Goal: Task Accomplishment & Management: Manage account settings

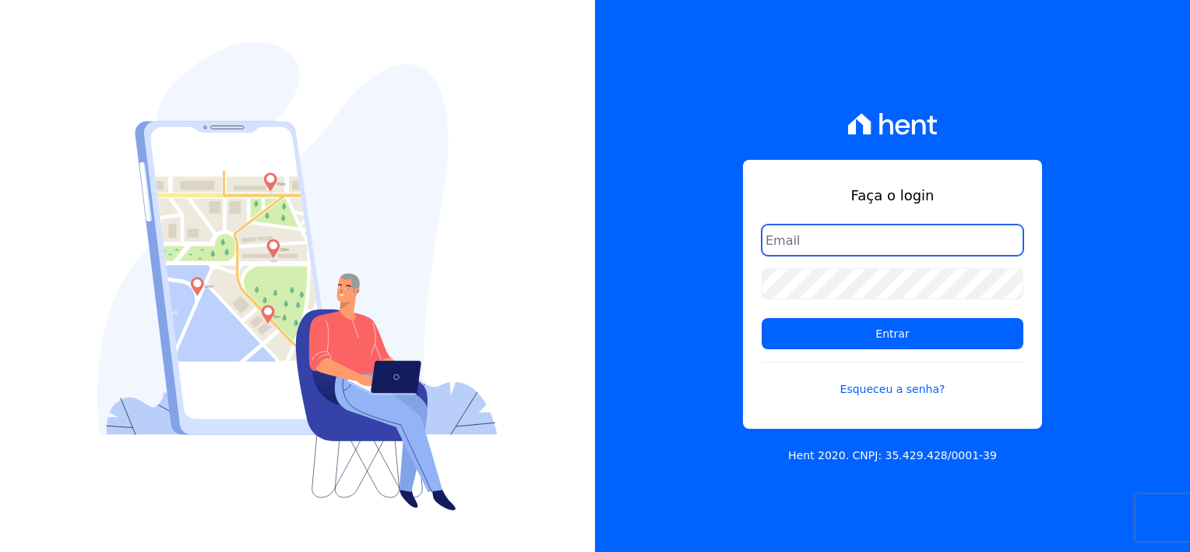
click at [876, 237] on input "email" at bounding box center [893, 239] width 262 height 31
type input "[EMAIL_ADDRESS][DOMAIN_NAME]"
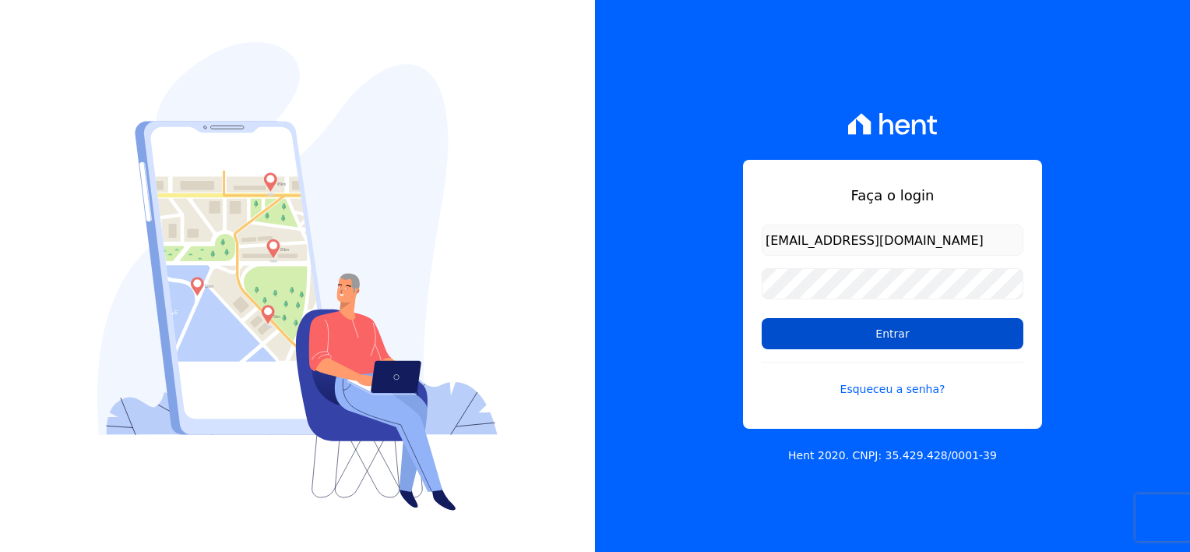
click at [888, 330] on input "Entrar" at bounding box center [893, 333] width 262 height 31
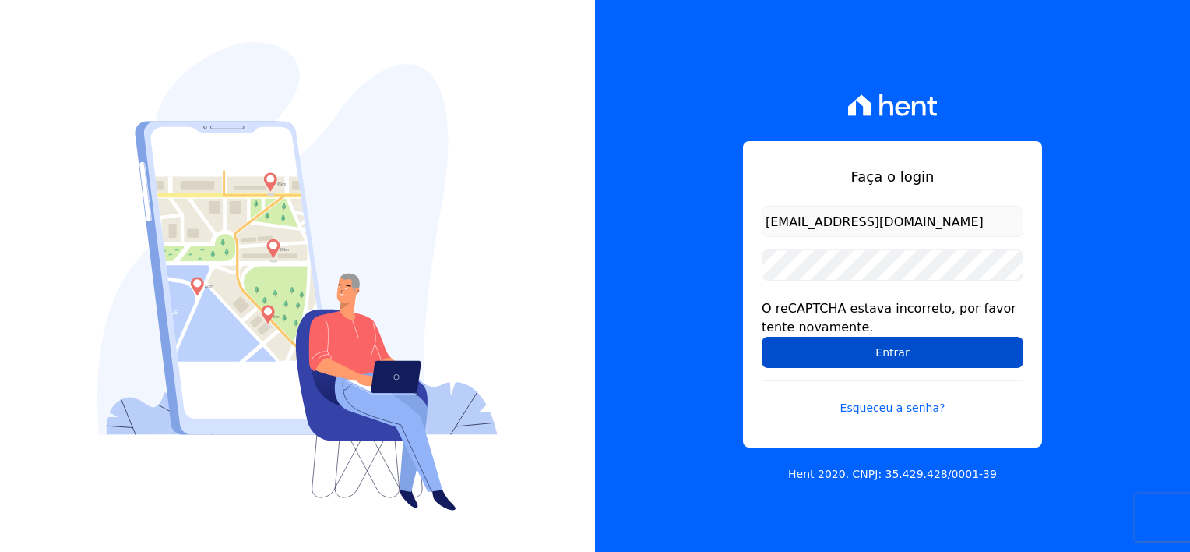
click at [876, 358] on input "Entrar" at bounding box center [893, 352] width 262 height 31
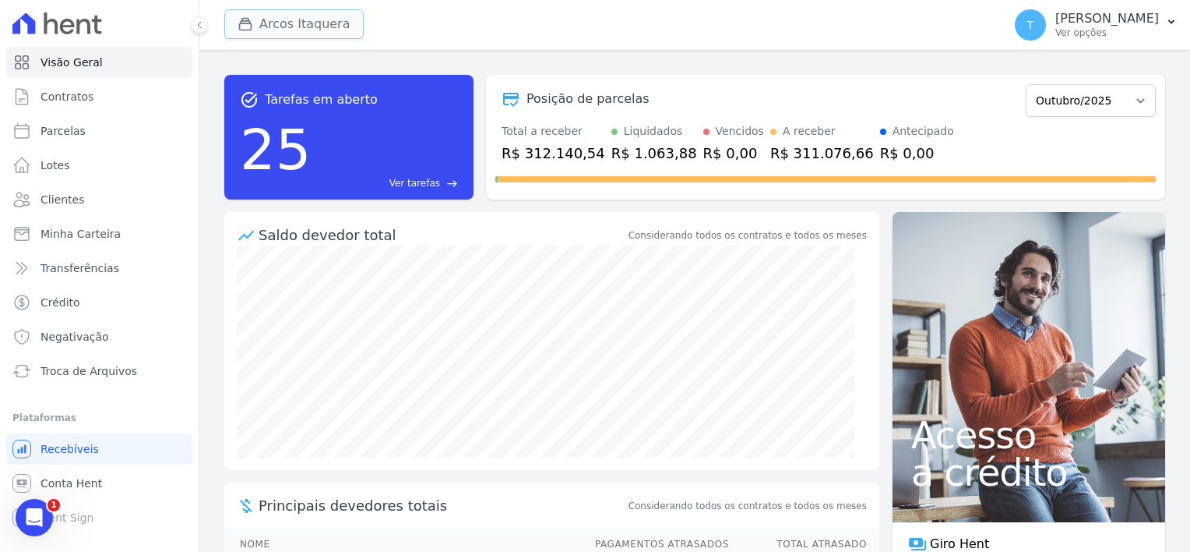
click at [319, 22] on button "Arcos Itaquera" at bounding box center [293, 24] width 139 height 30
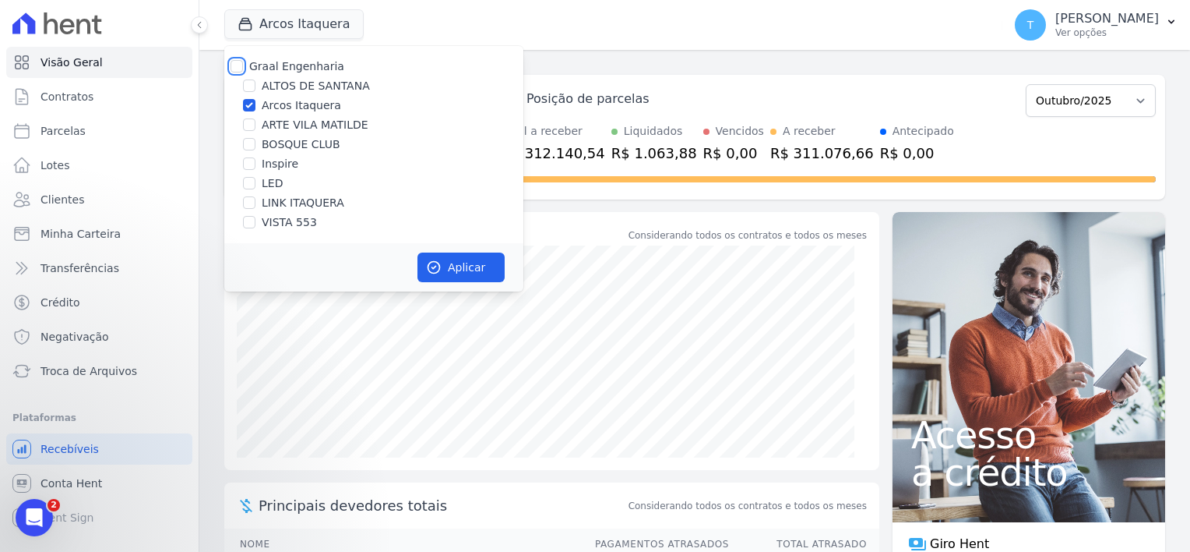
click at [231, 64] on input "Graal Engenharia" at bounding box center [237, 66] width 12 height 12
checkbox input "true"
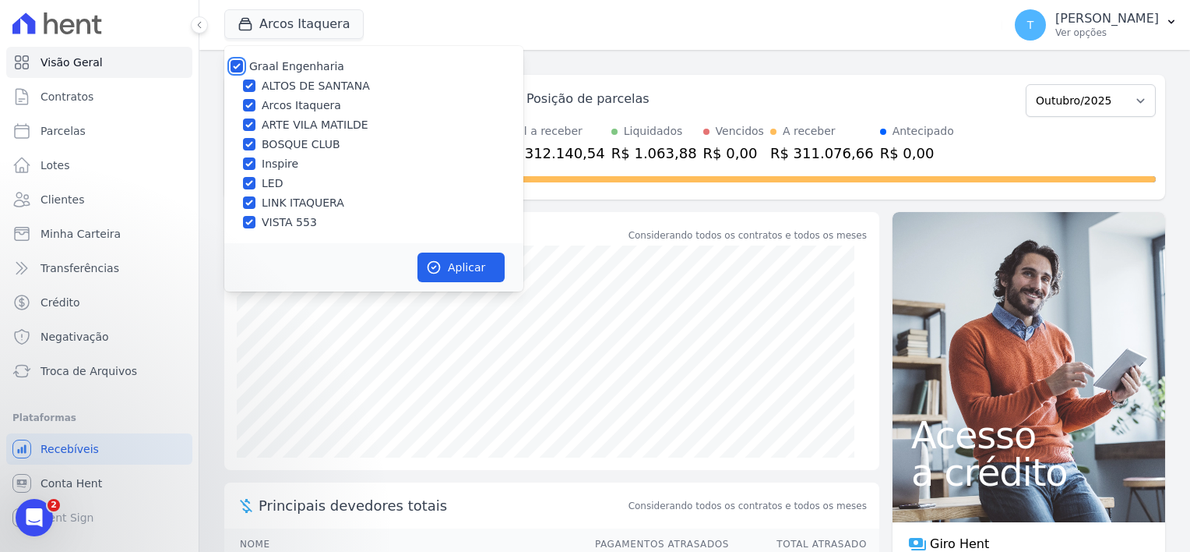
checkbox input "true"
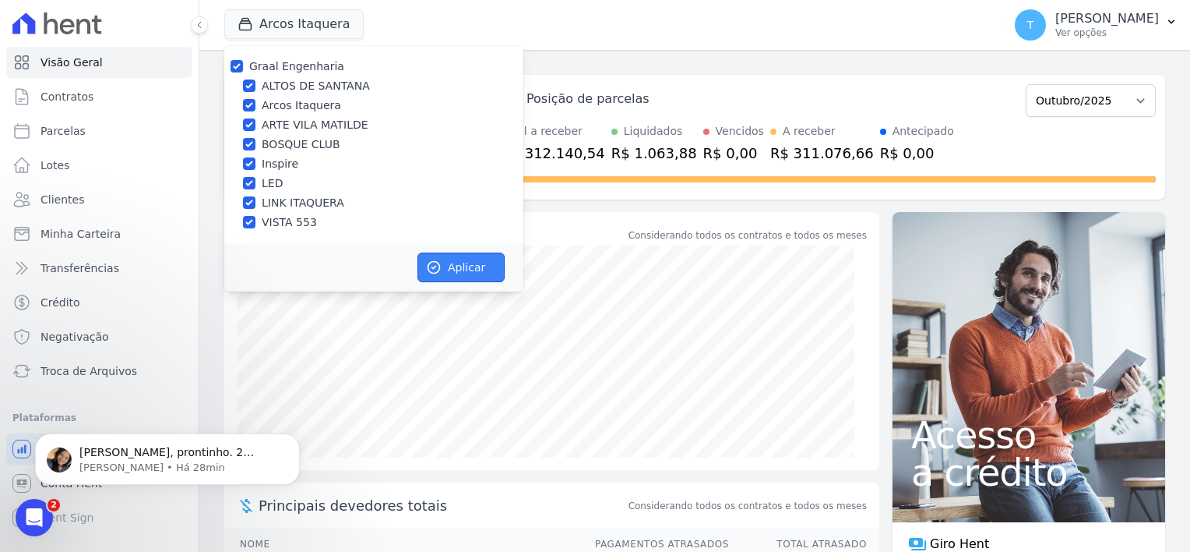
click at [433, 260] on icon "button" at bounding box center [434, 267] width 16 height 16
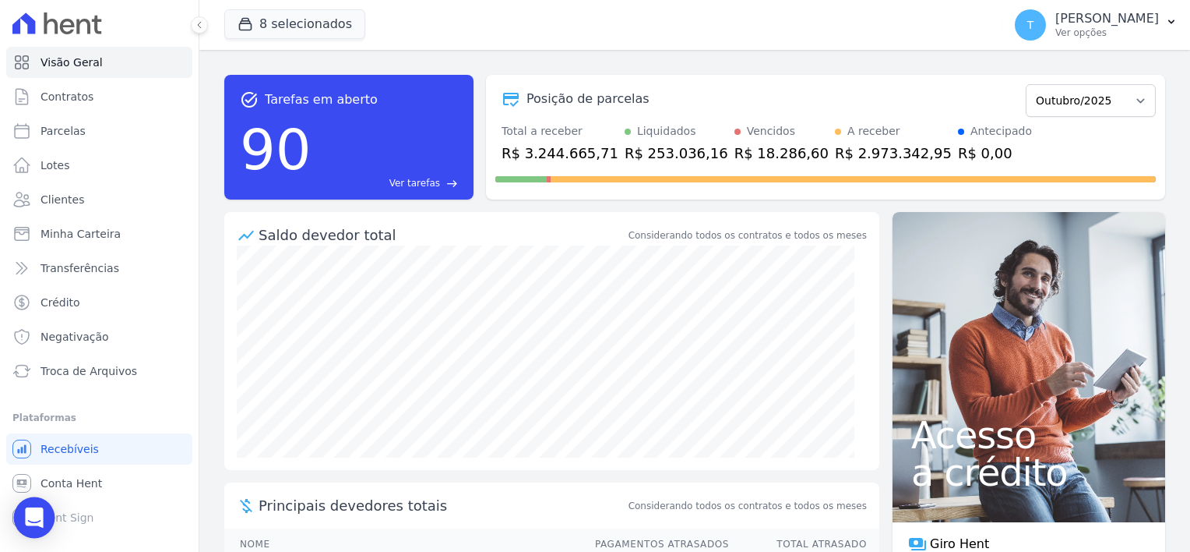
click at [31, 517] on icon "Open Intercom Messenger" at bounding box center [34, 517] width 18 height 20
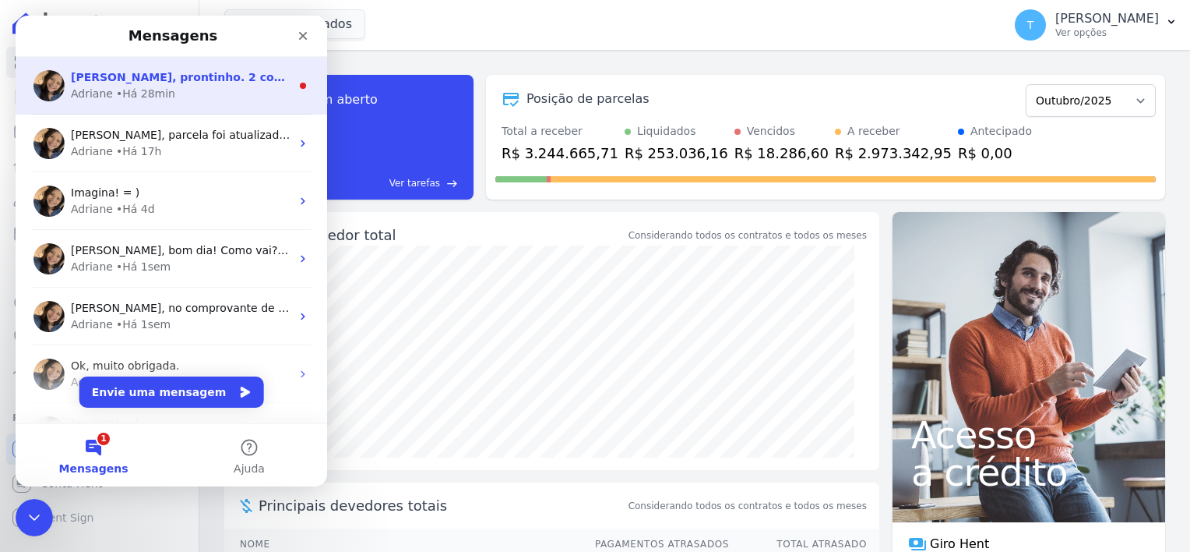
click at [165, 93] on div "Adriane • Há 28min" at bounding box center [181, 94] width 220 height 16
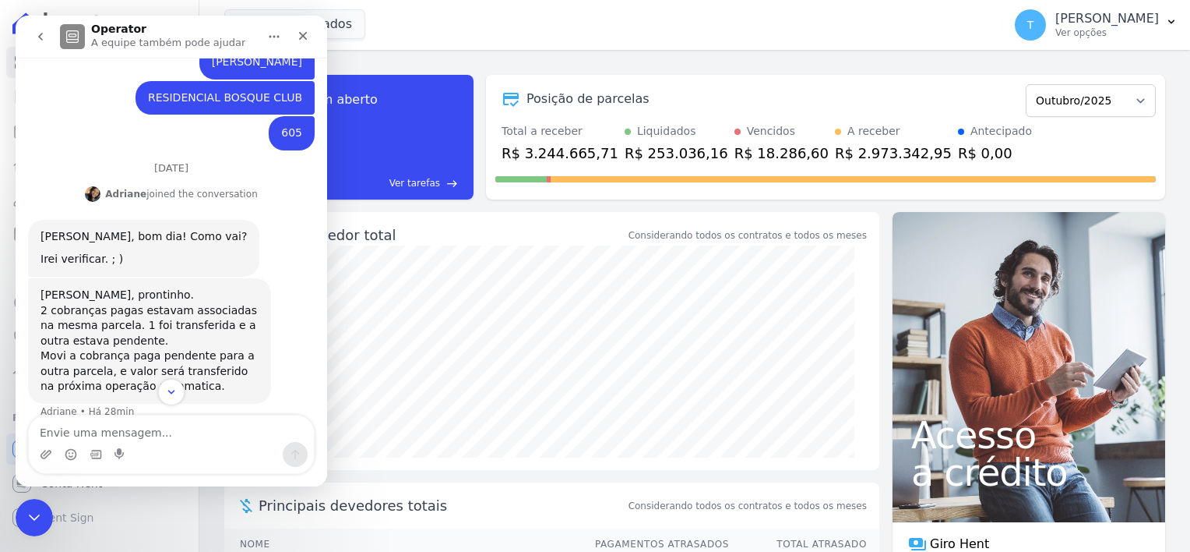
scroll to position [549, 0]
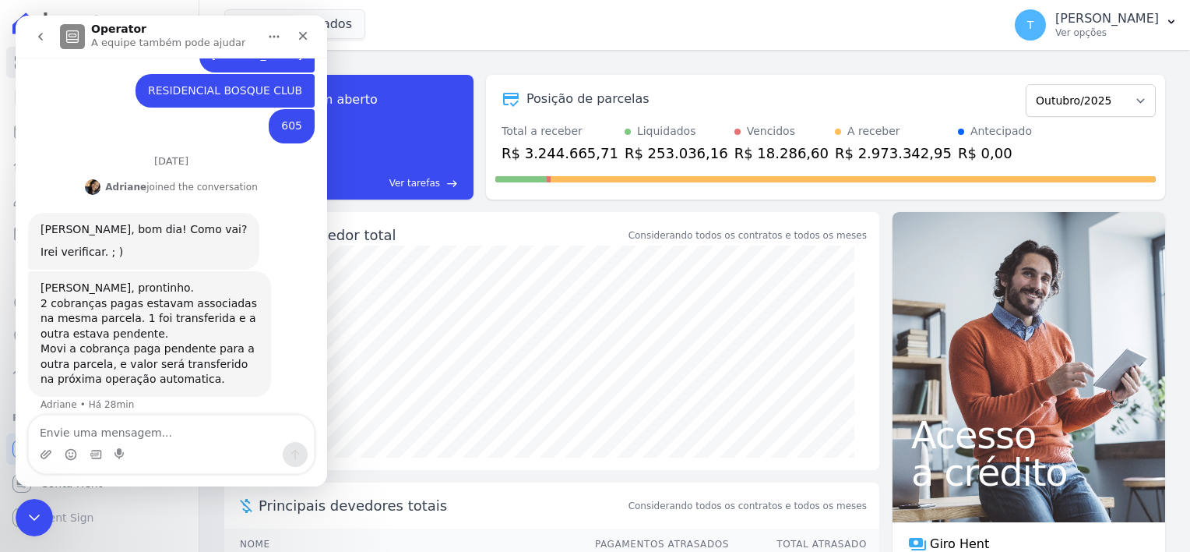
click at [144, 439] on textarea "Envie uma mensagem..." at bounding box center [171, 428] width 285 height 26
type textarea "Bom dia! Tudo bem?"
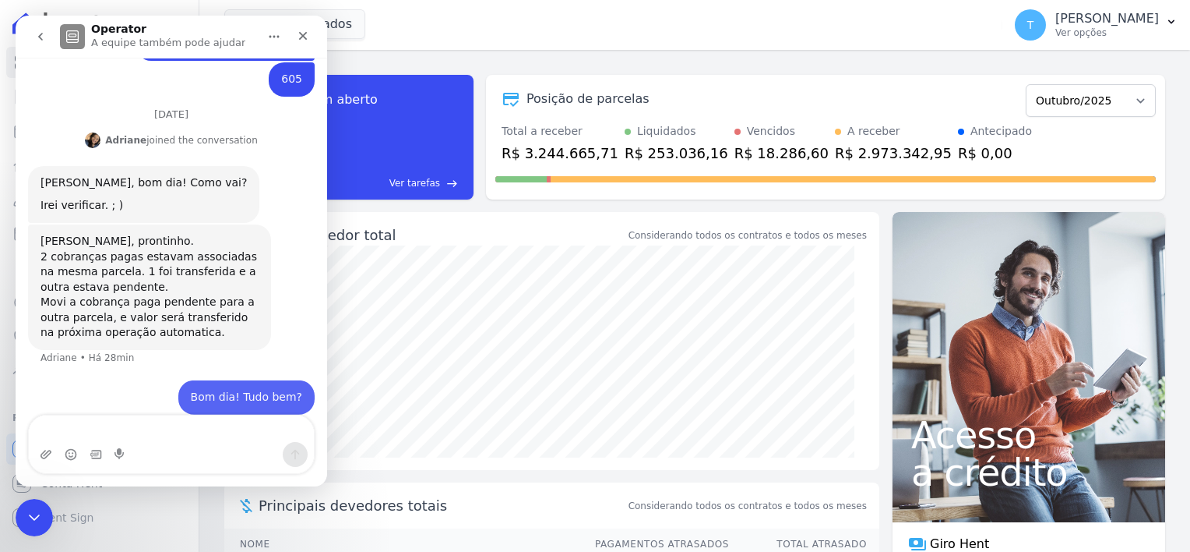
scroll to position [612, 0]
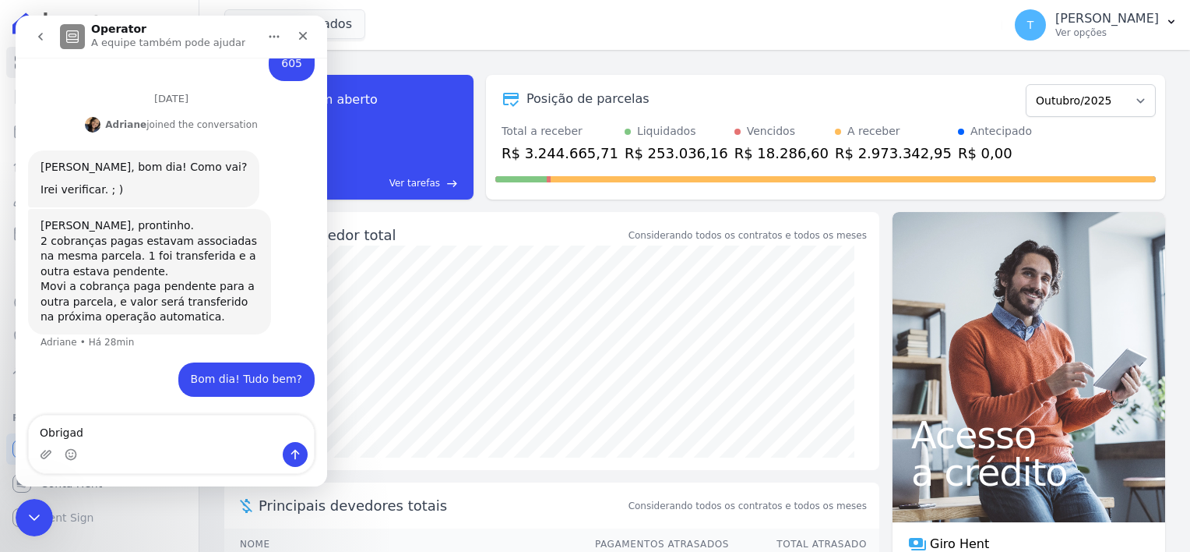
type textarea "Obrigada"
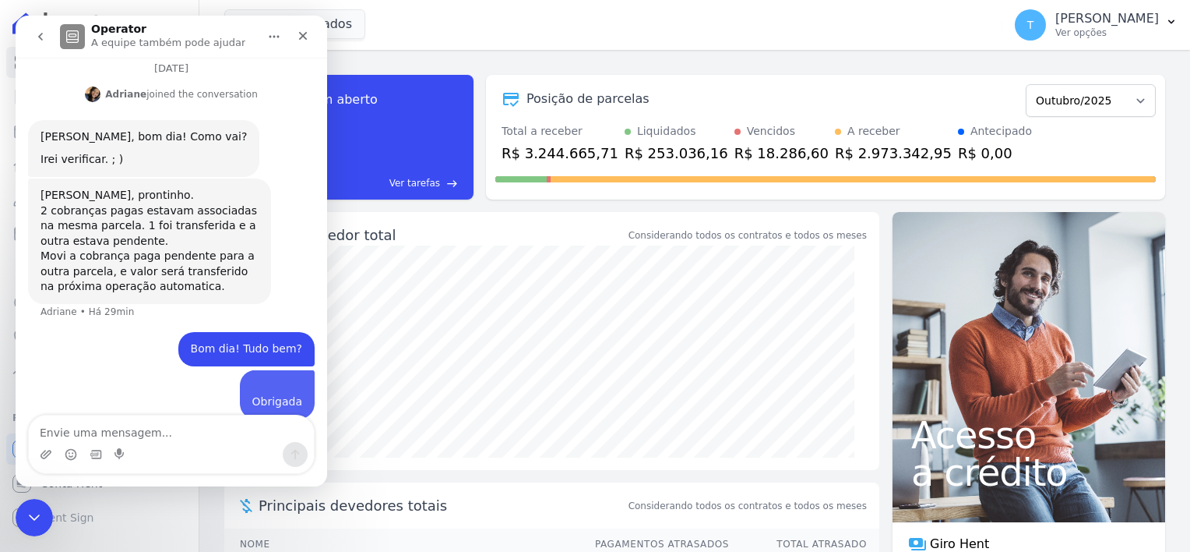
scroll to position [647, 0]
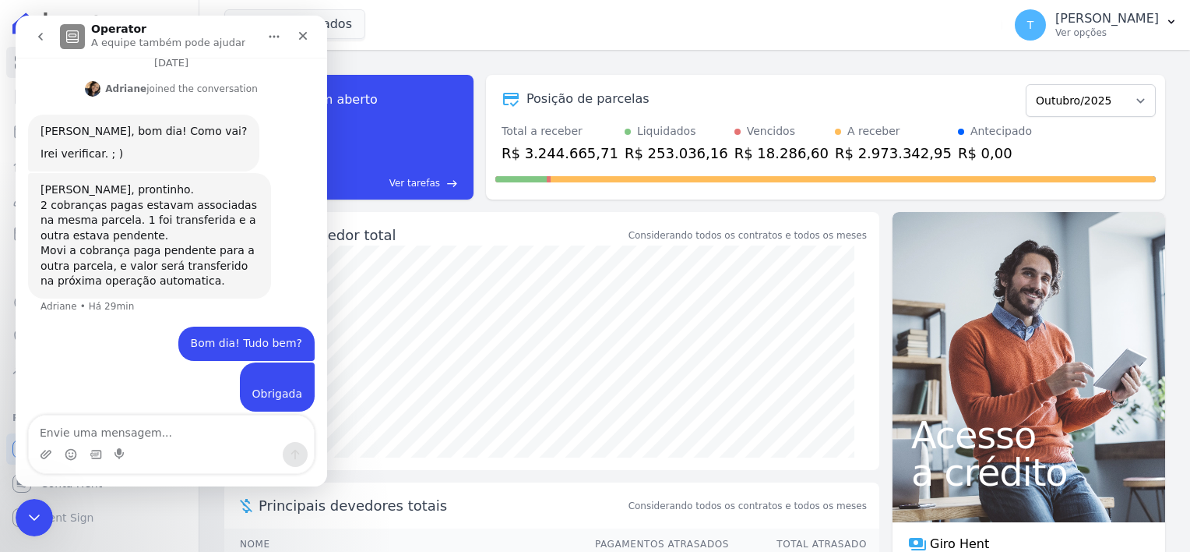
click at [41, 37] on icon "go back" at bounding box center [40, 37] width 5 height 8
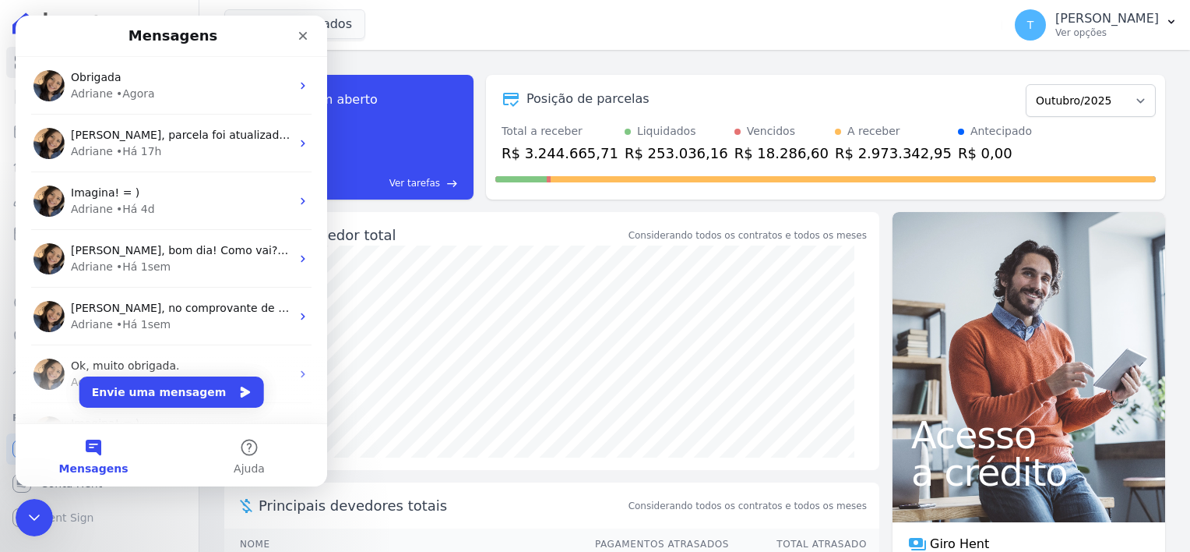
scroll to position [0, 0]
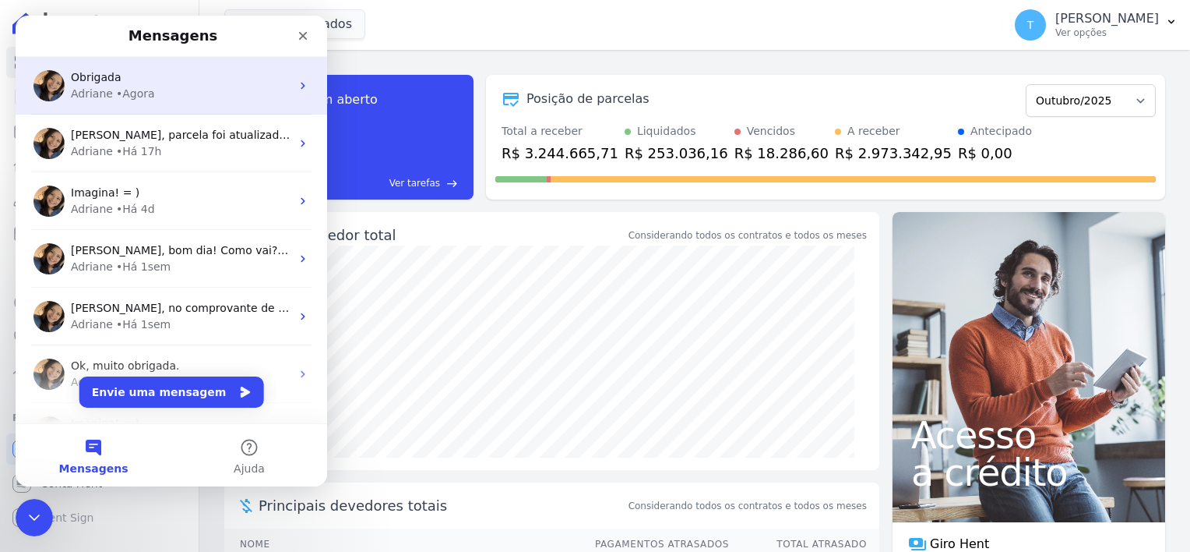
click at [129, 83] on div "Obrigada" at bounding box center [181, 77] width 220 height 16
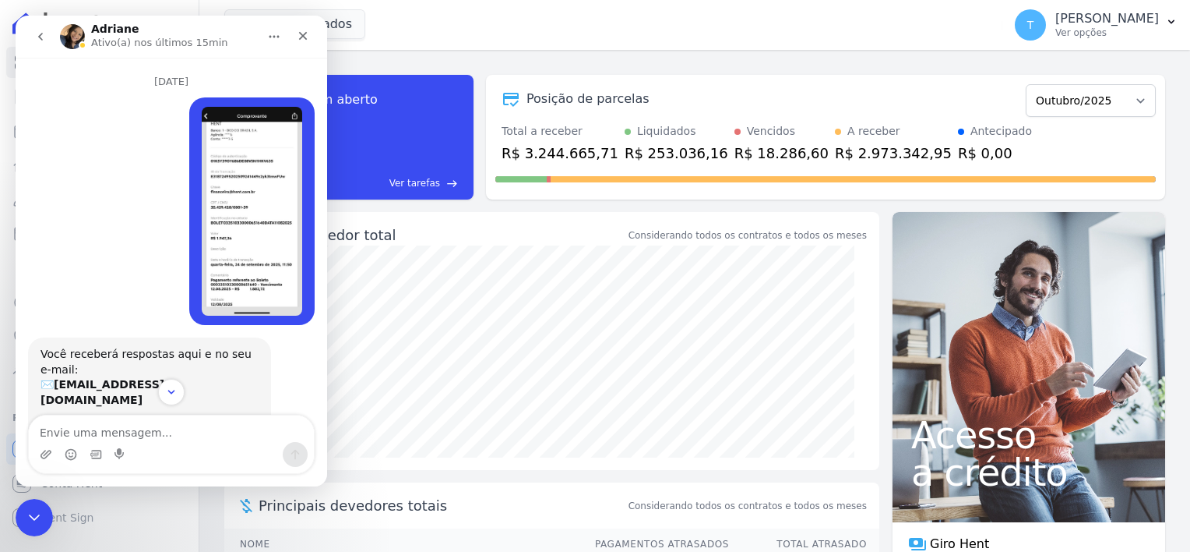
click at [221, 171] on img "Thayna diz…" at bounding box center [252, 211] width 101 height 209
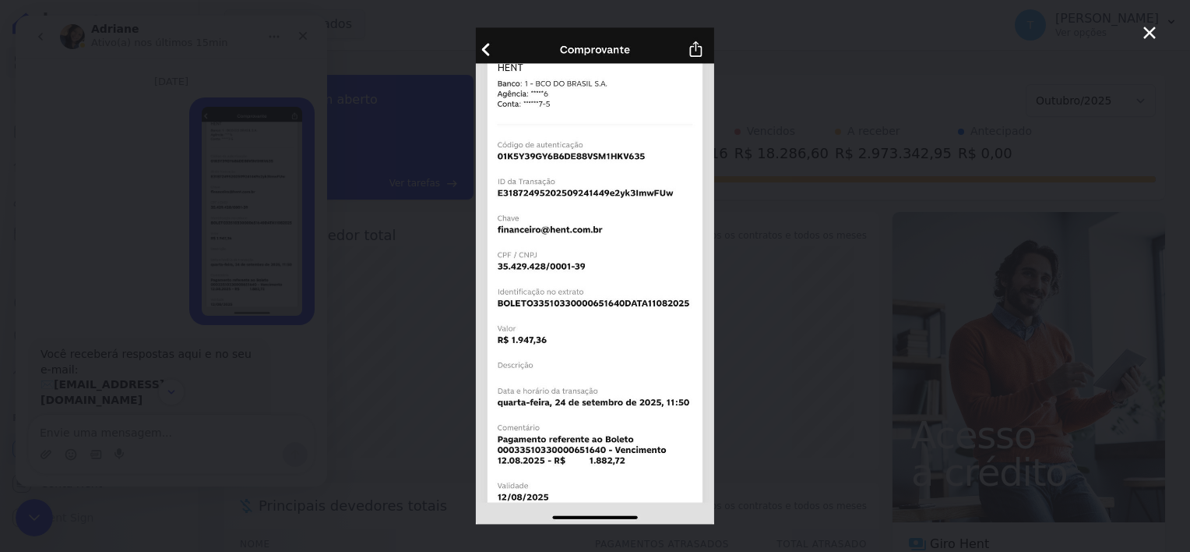
click at [39, 34] on div "Messenger da Intercom" at bounding box center [595, 276] width 1190 height 552
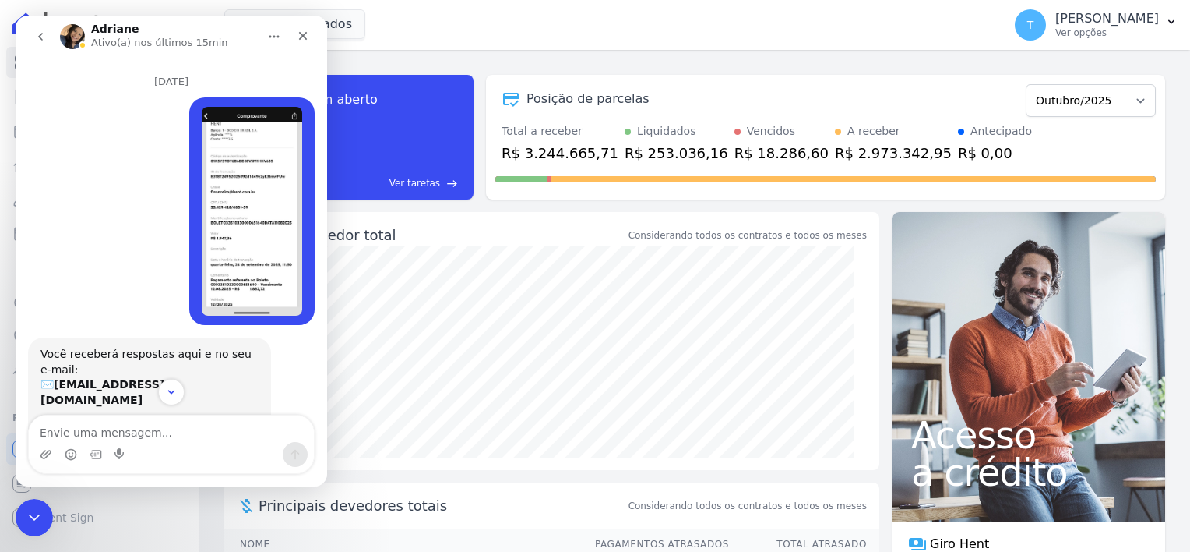
click at [39, 34] on icon "go back" at bounding box center [40, 36] width 12 height 12
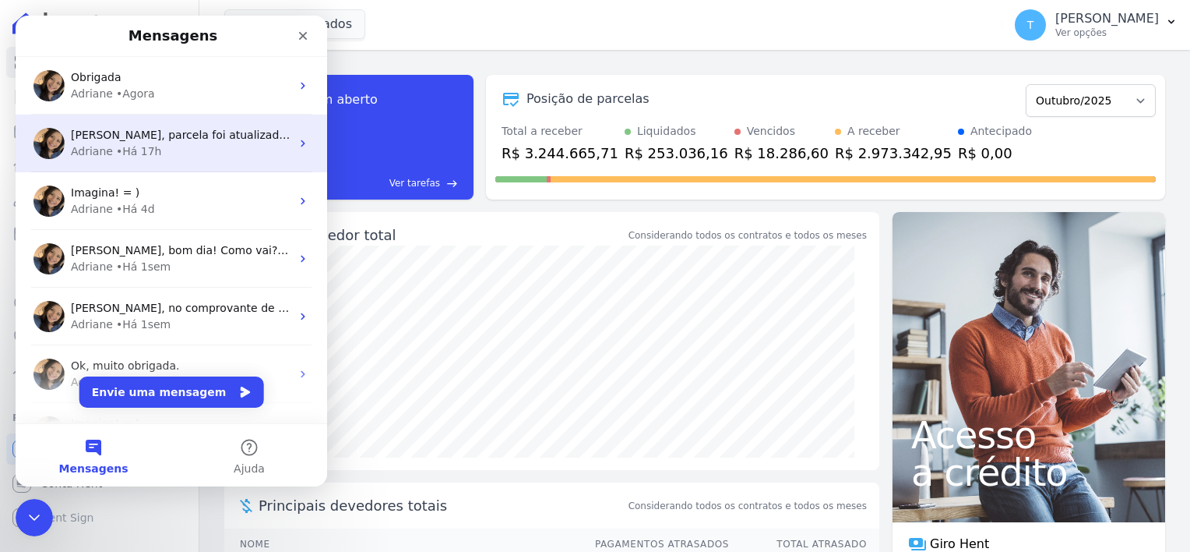
click at [143, 146] on div "• Há 17h" at bounding box center [139, 151] width 46 height 16
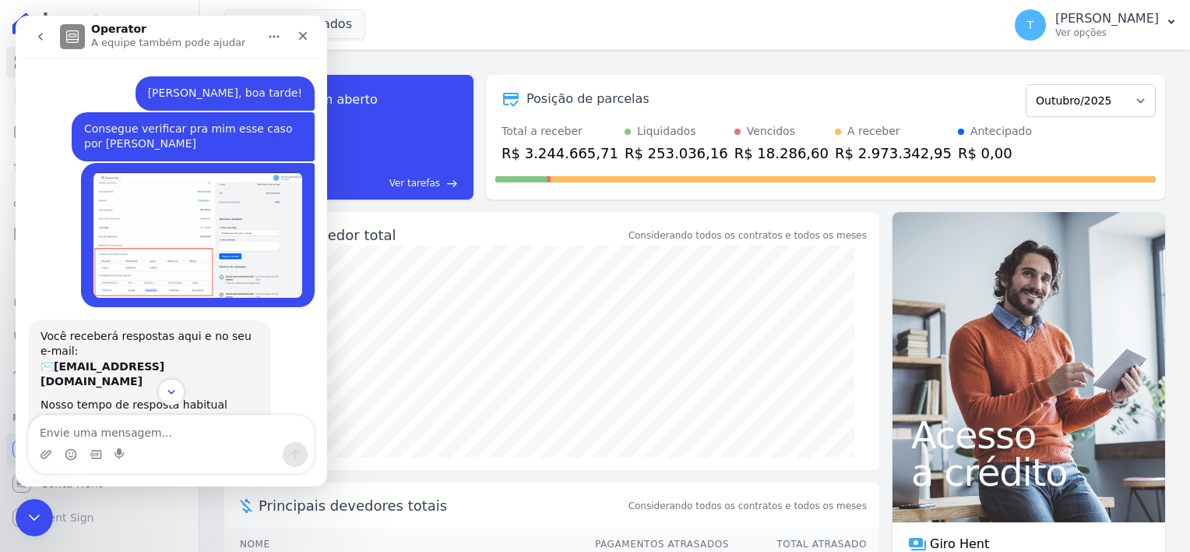
click at [152, 221] on img "Thayna diz…" at bounding box center [197, 234] width 209 height 125
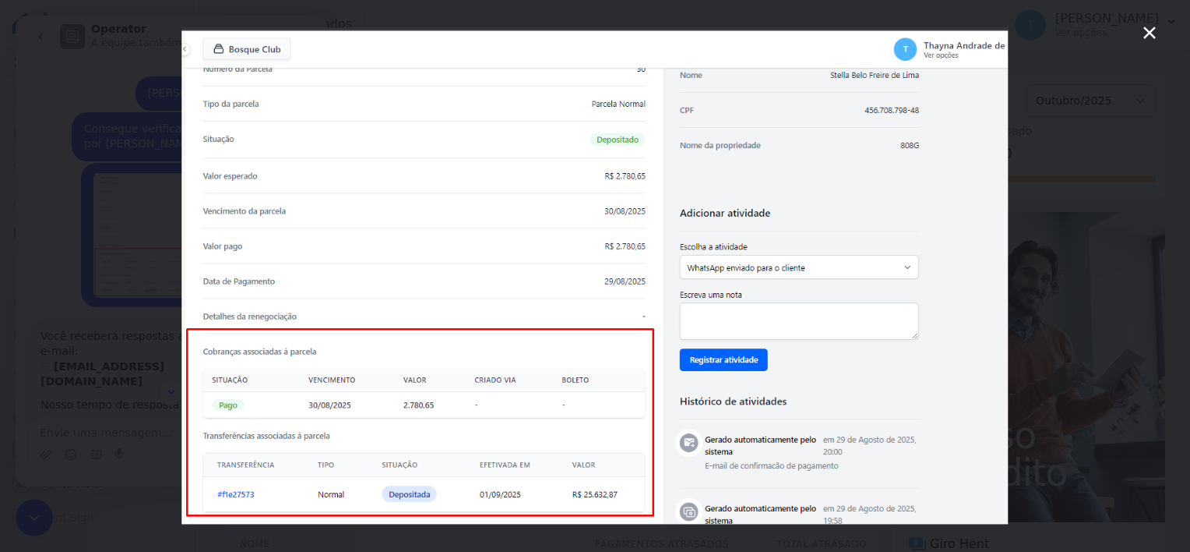
click at [1156, 28] on icon "Fechar" at bounding box center [1150, 32] width 19 height 19
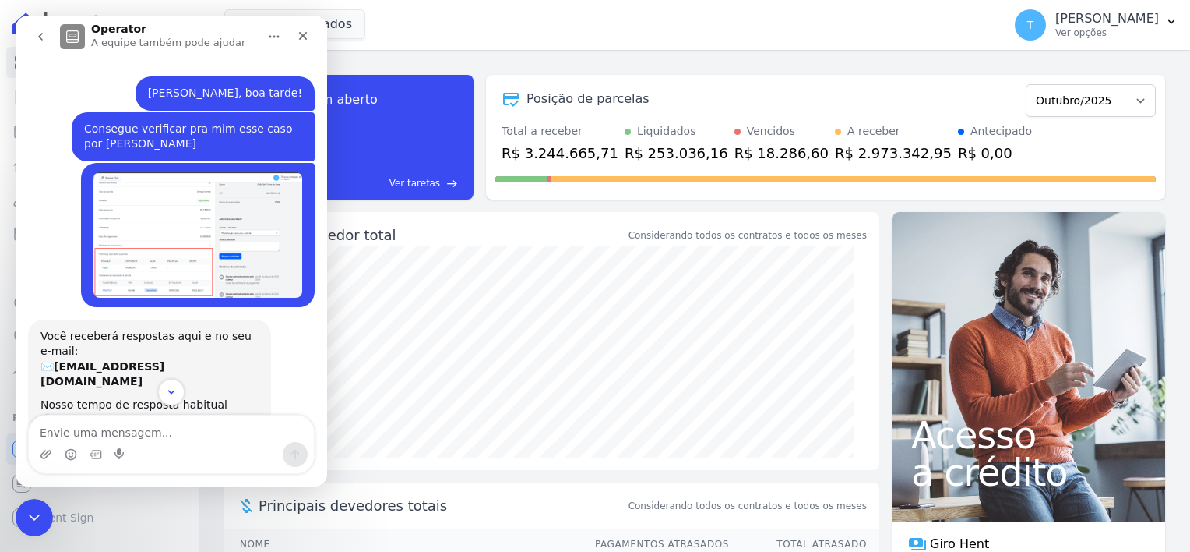
click at [40, 34] on icon "go back" at bounding box center [40, 36] width 12 height 12
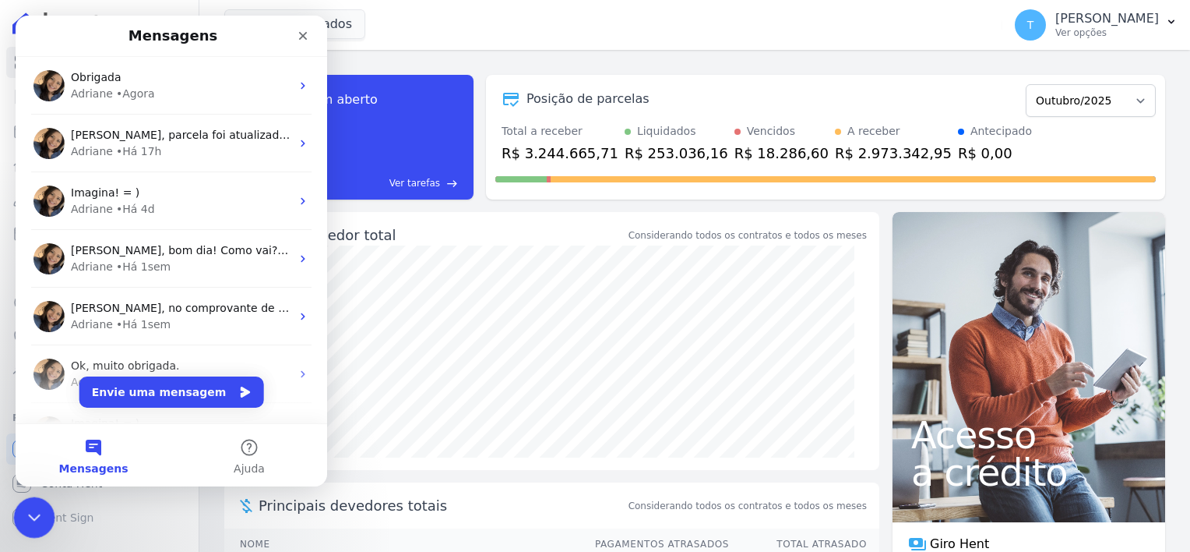
click at [37, 514] on icon "Encerramento do Messenger da Intercom" at bounding box center [32, 515] width 19 height 19
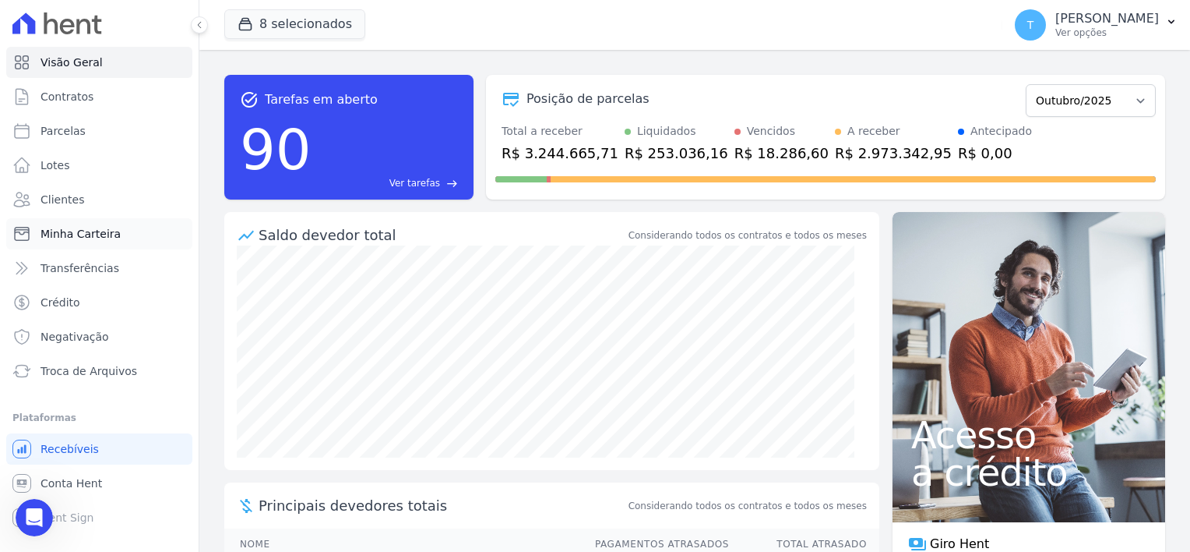
click at [75, 240] on span "Minha Carteira" at bounding box center [81, 234] width 80 height 16
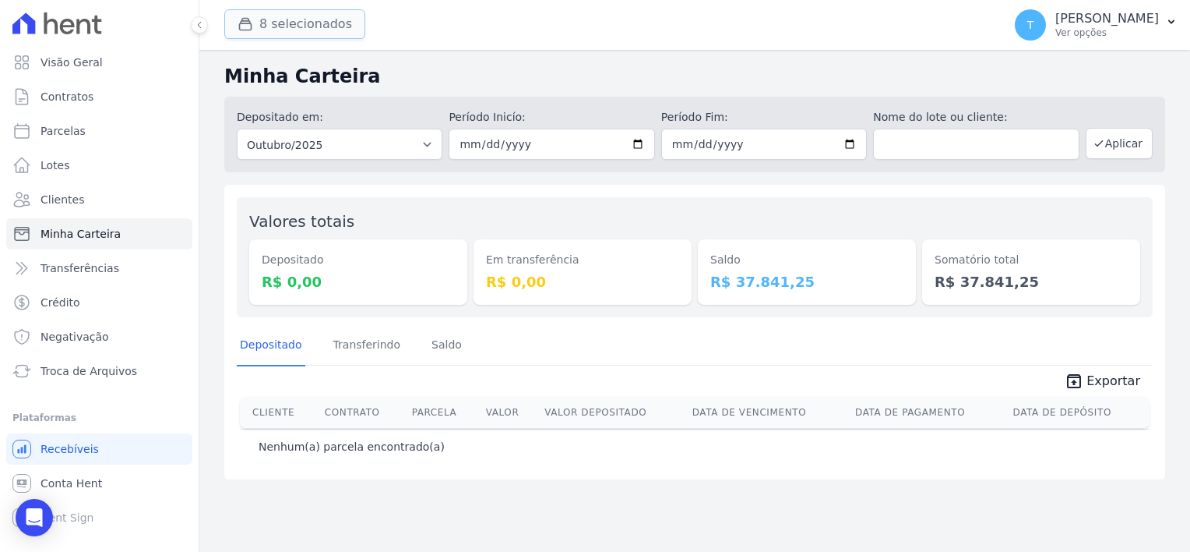
click at [308, 23] on button "8 selecionados" at bounding box center [294, 24] width 141 height 30
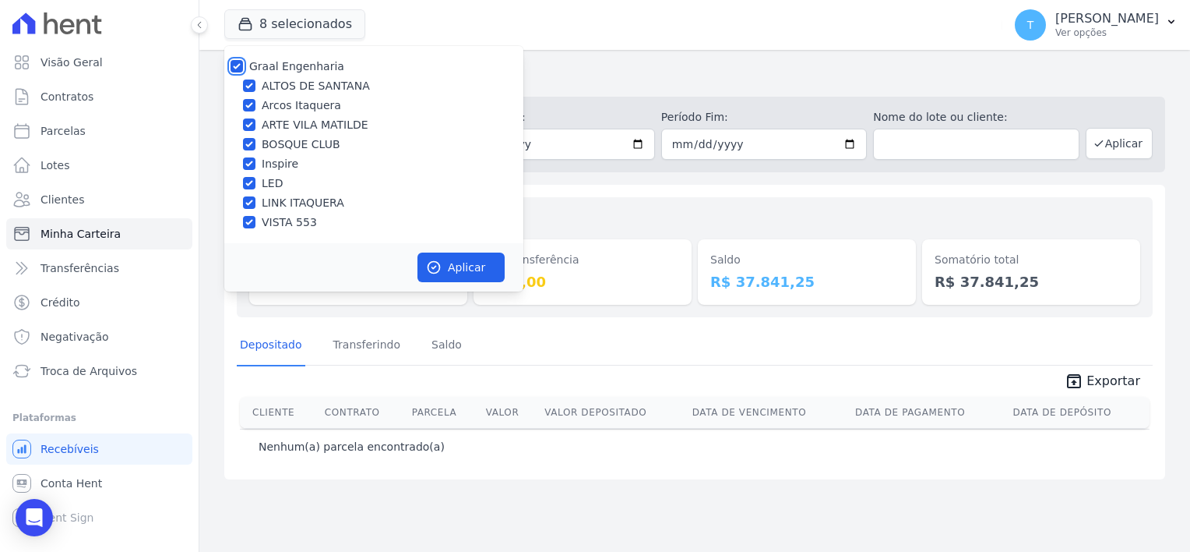
click at [235, 62] on input "Graal Engenharia" at bounding box center [237, 66] width 12 height 12
checkbox input "false"
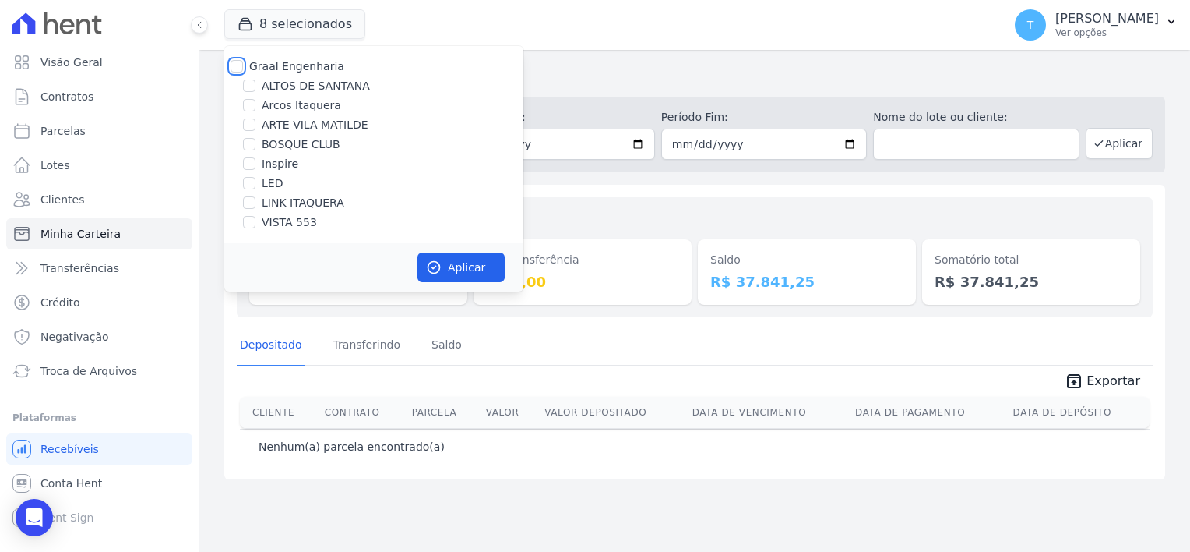
checkbox input "false"
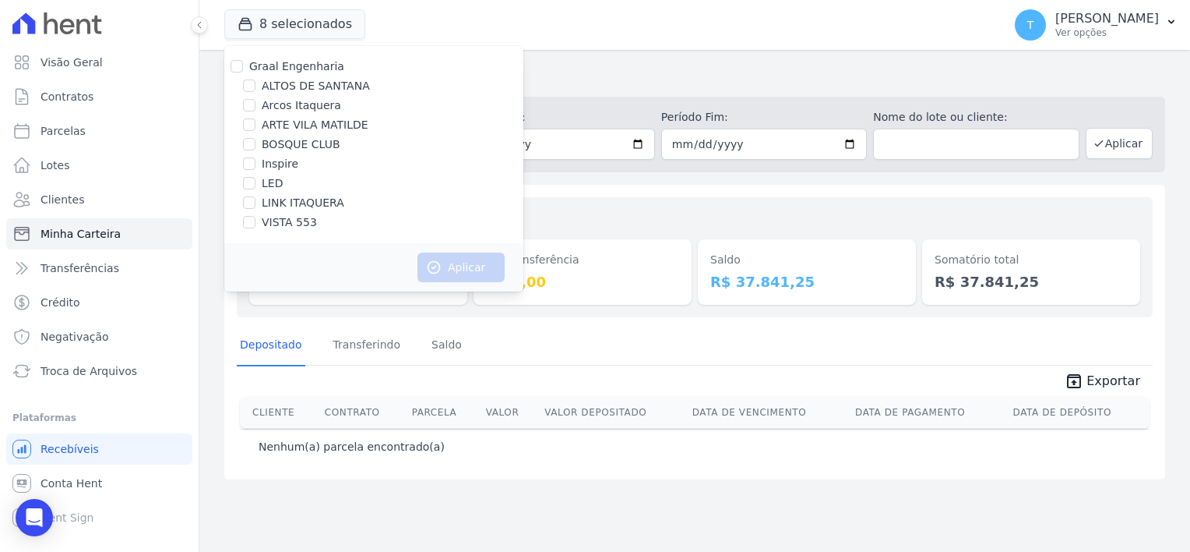
click at [258, 206] on div "LINK ITAQUERA" at bounding box center [373, 203] width 299 height 16
click at [252, 200] on input "LINK ITAQUERA" at bounding box center [249, 202] width 12 height 12
checkbox input "true"
click at [477, 274] on button "Aplicar" at bounding box center [461, 267] width 87 height 30
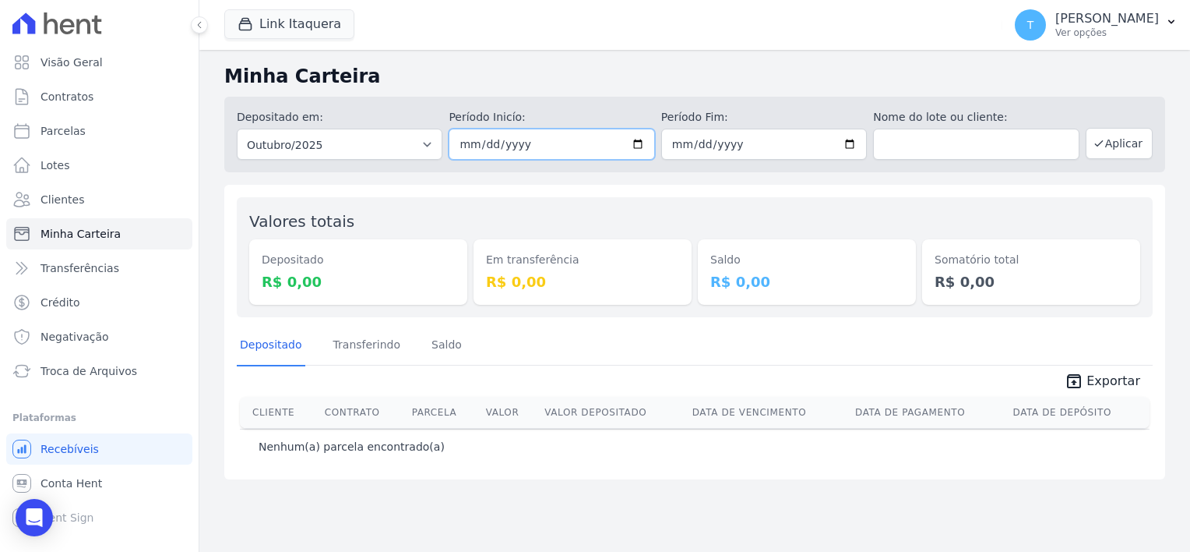
click at [635, 150] on input "[DATE]" at bounding box center [552, 144] width 206 height 31
type input "[DATE]"
click at [858, 143] on input "2025-10-31" at bounding box center [764, 144] width 206 height 31
type input "[DATE]"
click at [1118, 158] on button "Aplicar" at bounding box center [1119, 143] width 67 height 31
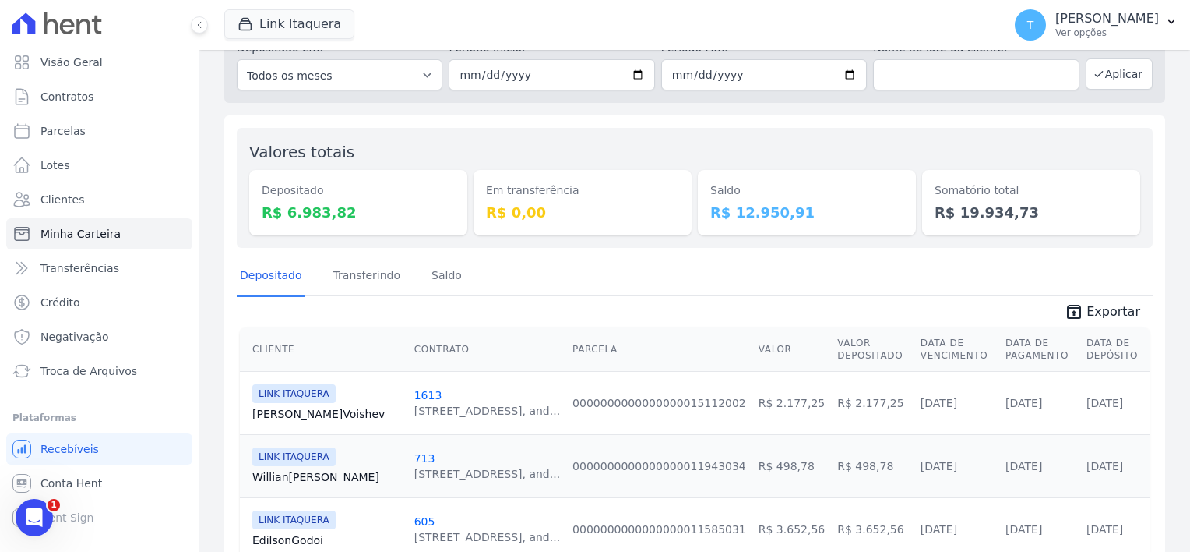
scroll to position [203, 0]
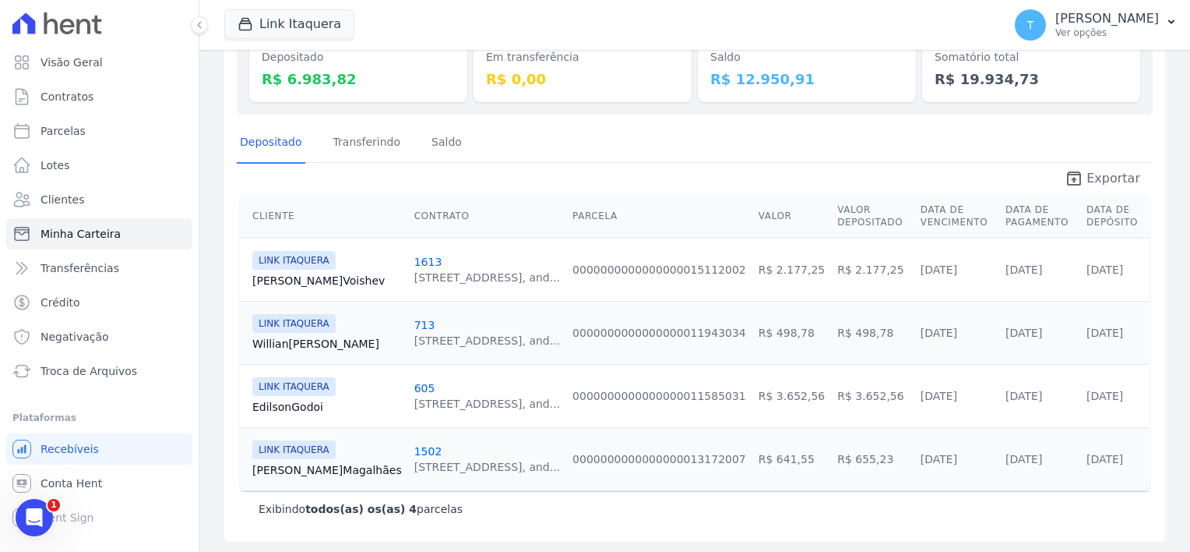
click at [1098, 179] on span "Exportar" at bounding box center [1114, 178] width 54 height 19
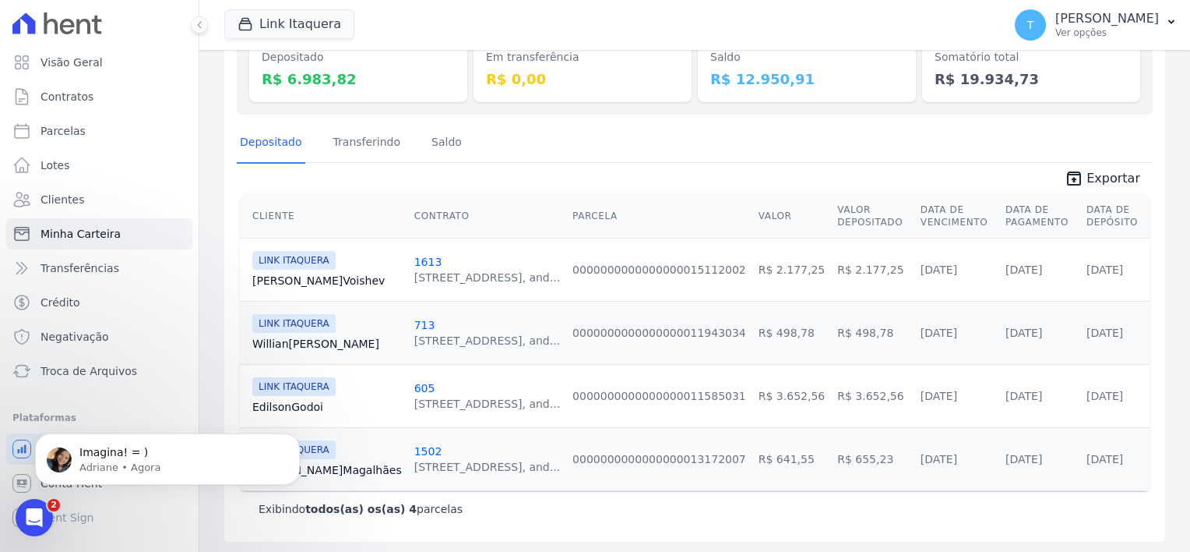
scroll to position [0, 0]
click at [707, 16] on div "Link Itaquera Graal Engenharia ALTOS DE SANTANA Arcos Itaquera ARTE VILA MATILD…" at bounding box center [610, 24] width 772 height 51
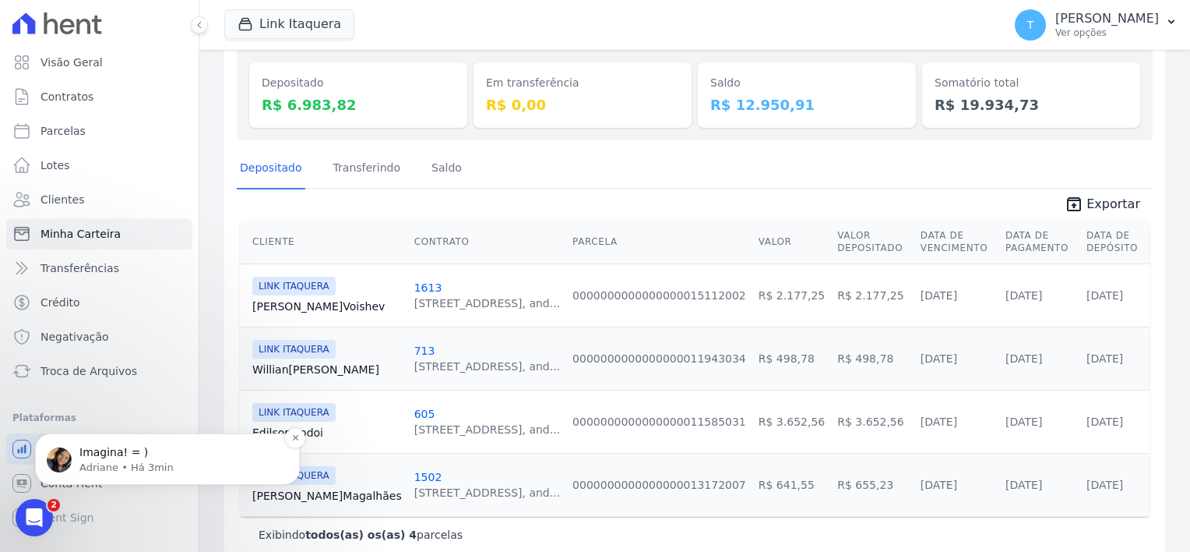
scroll to position [203, 0]
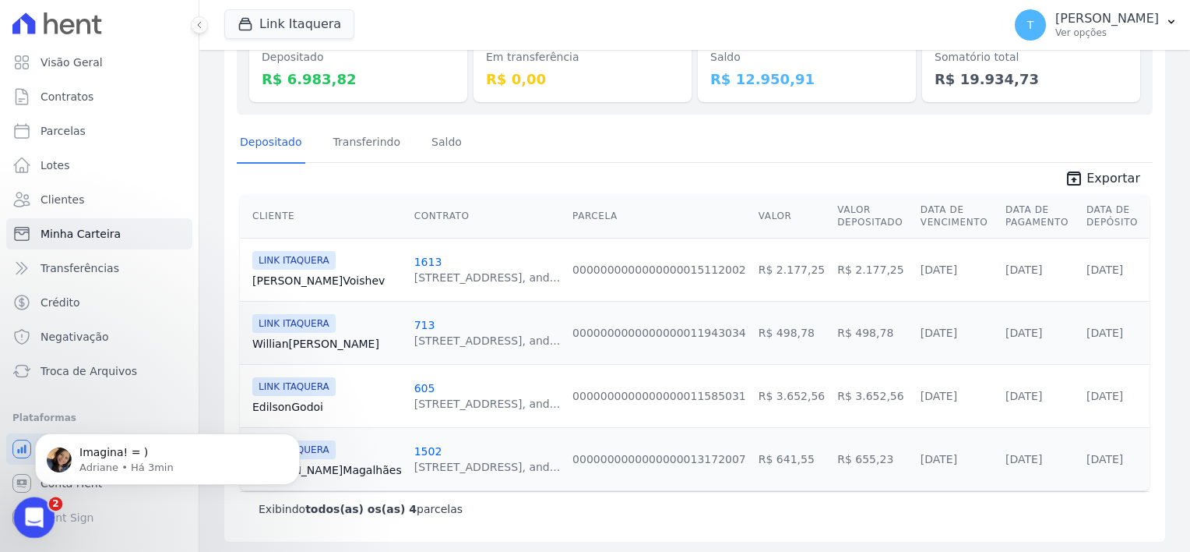
click at [31, 518] on icon "Abertura do Messenger da Intercom" at bounding box center [32, 516] width 26 height 26
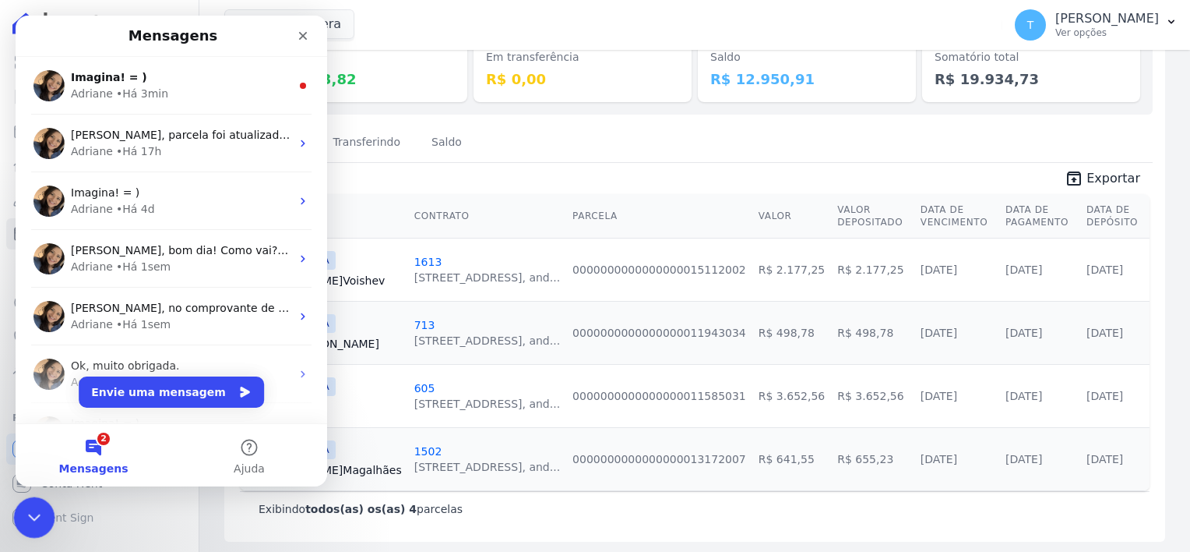
scroll to position [0, 0]
click at [298, 33] on icon "Fechar" at bounding box center [303, 36] width 12 height 12
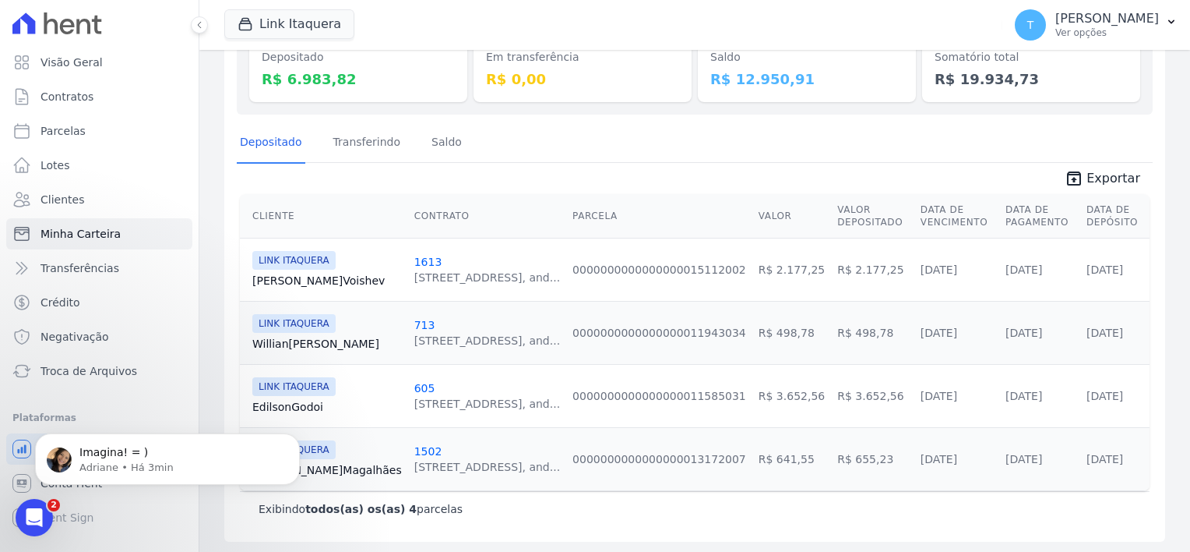
click at [313, 466] on body "Imagina! = ) Adriane • Há 3min" at bounding box center [167, 455] width 299 height 97
click at [291, 437] on icon "Dismiss notification" at bounding box center [295, 437] width 9 height 9
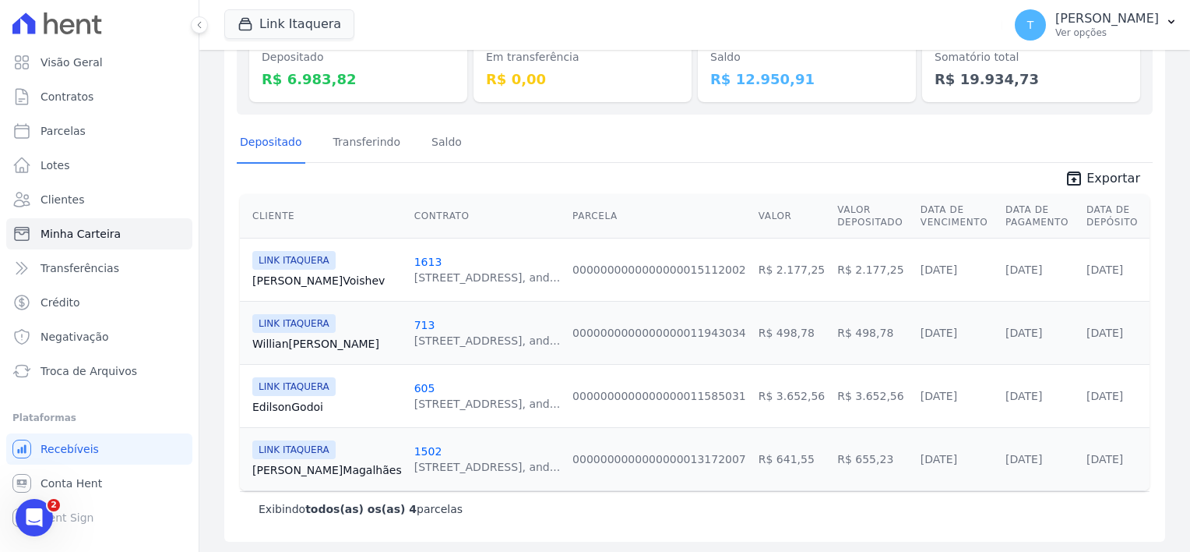
click at [279, 463] on link "Giovanna Magalhães" at bounding box center [327, 470] width 150 height 16
click at [291, 331] on div "LINK ITAQUERA Willian Santos" at bounding box center [327, 332] width 150 height 37
click at [296, 340] on link "Willian Santos" at bounding box center [327, 344] width 150 height 16
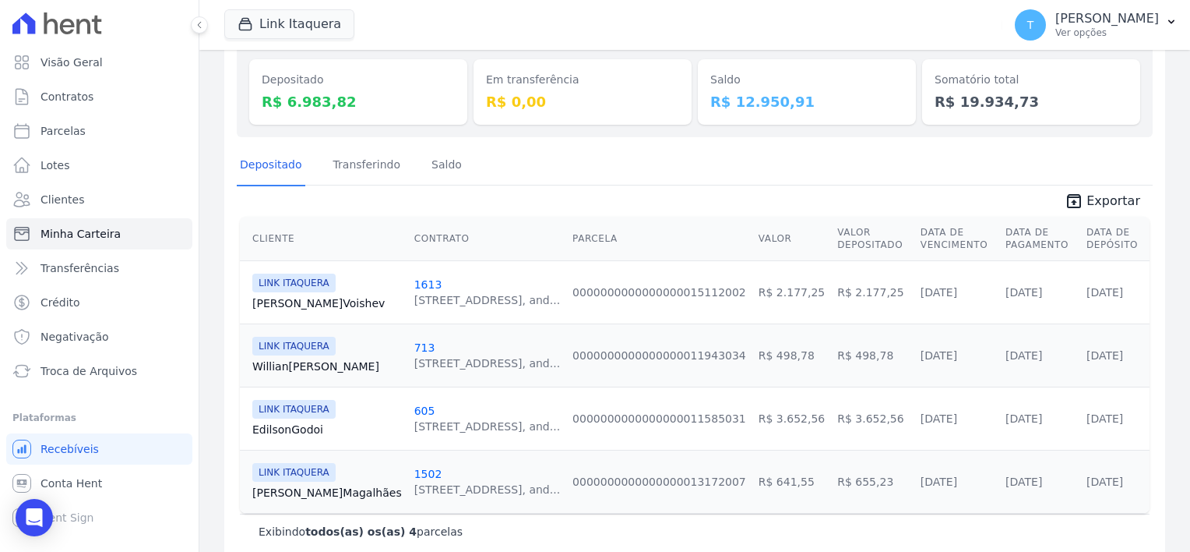
scroll to position [203, 0]
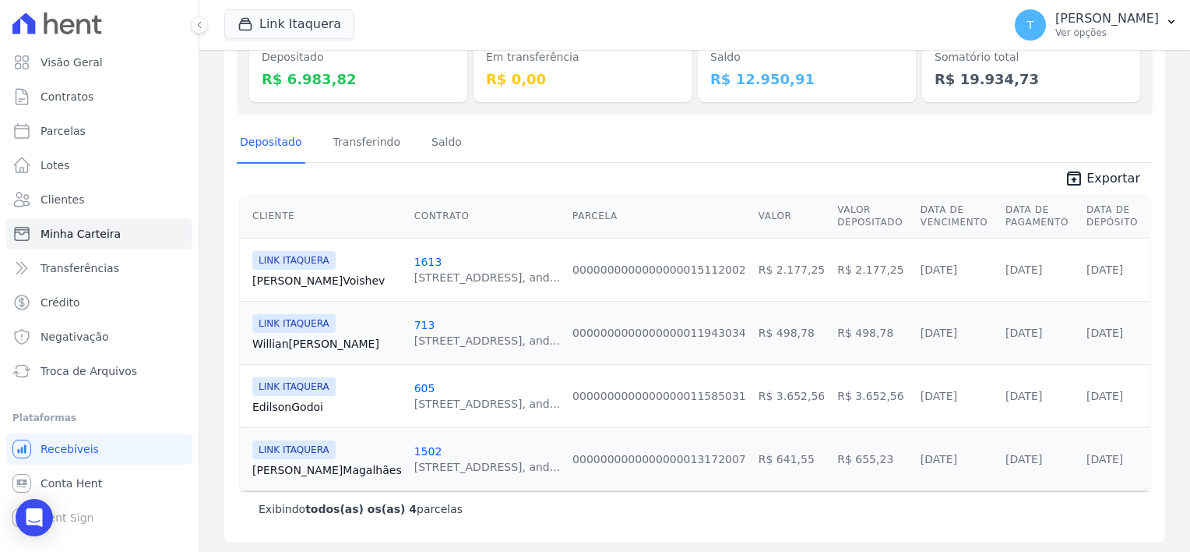
click at [277, 408] on link "Edilson Godoi" at bounding box center [327, 407] width 150 height 16
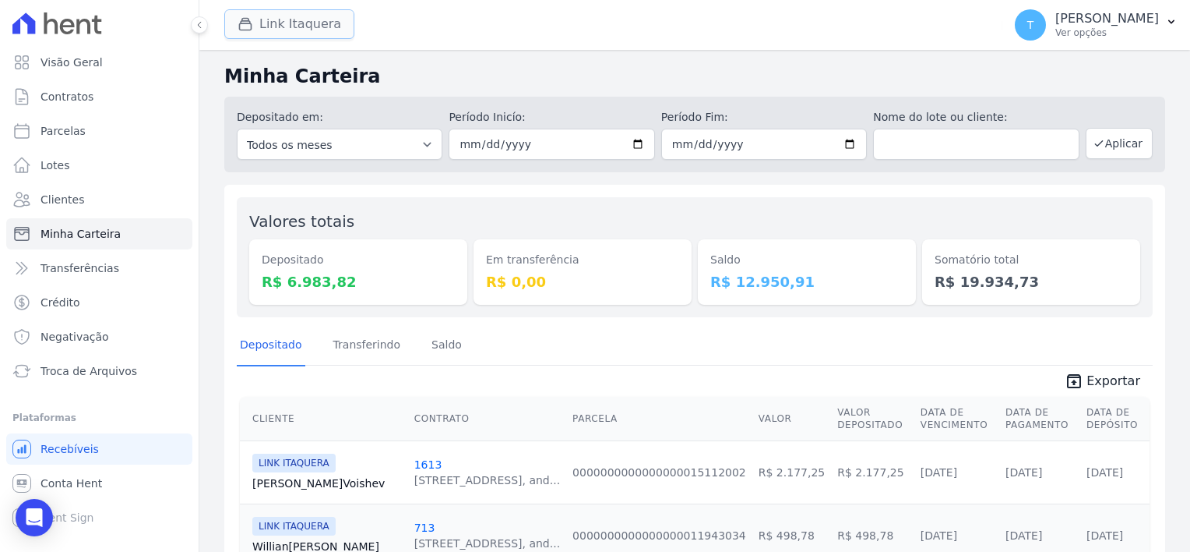
click at [265, 25] on button "Link Itaquera" at bounding box center [289, 24] width 130 height 30
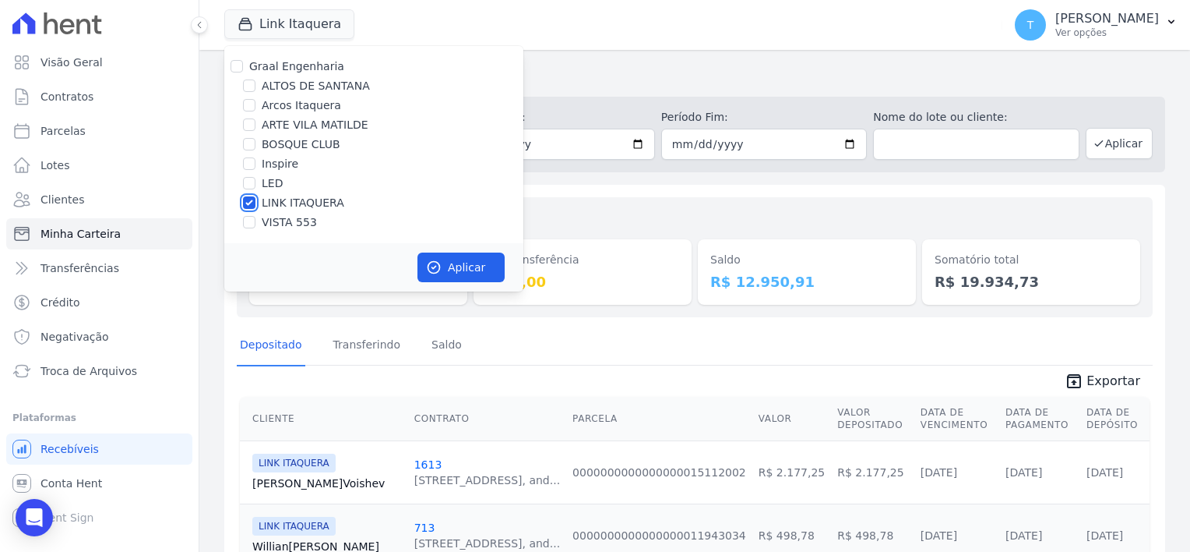
click at [249, 203] on input "LINK ITAQUERA" at bounding box center [249, 202] width 12 height 12
checkbox input "false"
click at [250, 164] on input "Inspire" at bounding box center [249, 163] width 12 height 12
checkbox input "true"
click at [474, 273] on button "Aplicar" at bounding box center [461, 267] width 87 height 30
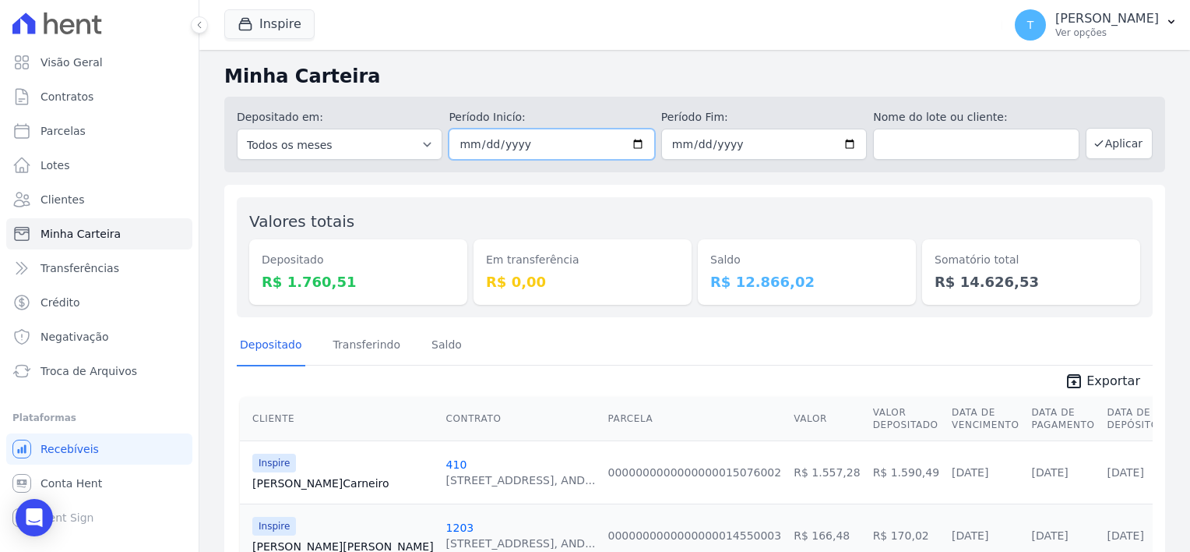
click at [631, 145] on input "[DATE]" at bounding box center [552, 144] width 206 height 31
click at [1113, 146] on button "Aplicar" at bounding box center [1119, 143] width 67 height 31
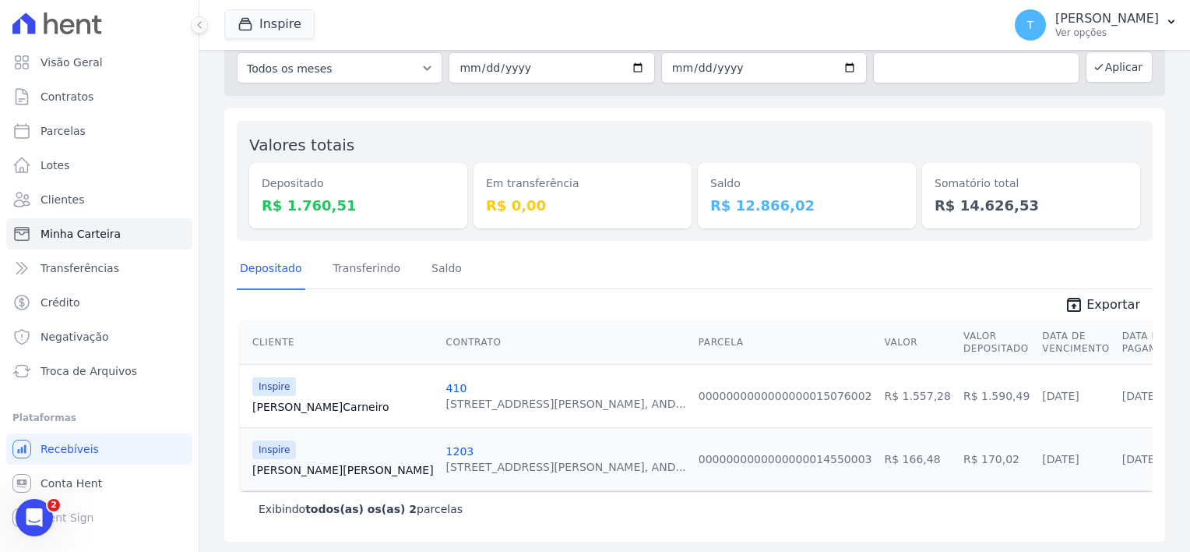
scroll to position [77, 0]
click at [1116, 302] on span "Exportar" at bounding box center [1114, 304] width 54 height 19
click at [281, 403] on link "[PERSON_NAME] Carneiro" at bounding box center [343, 406] width 182 height 16
click at [288, 464] on link "[PERSON_NAME]" at bounding box center [343, 469] width 182 height 16
